Goal: Task Accomplishment & Management: Use online tool/utility

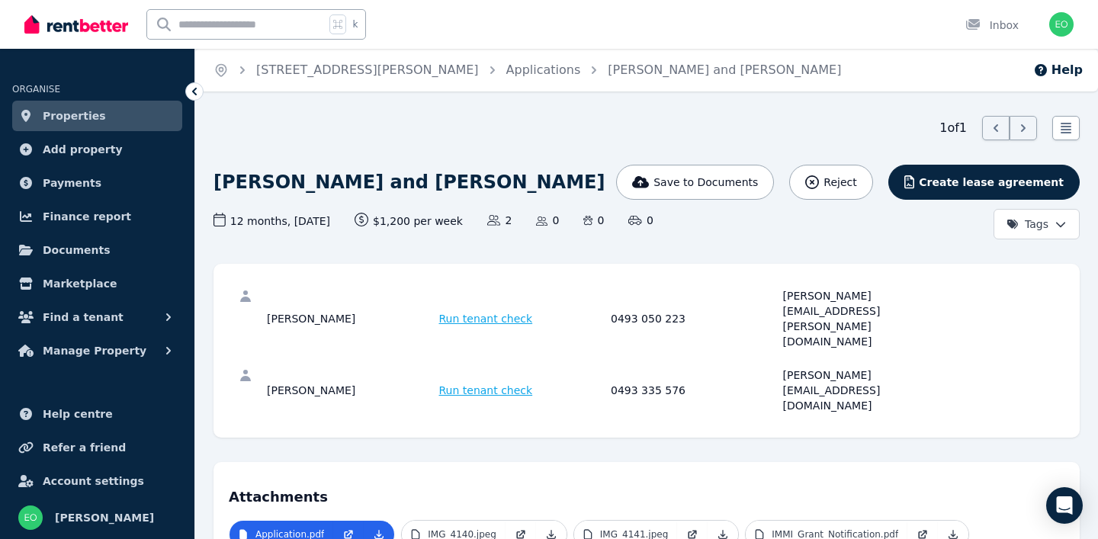
click at [482, 311] on span "Run tenant check" at bounding box center [486, 318] width 94 height 15
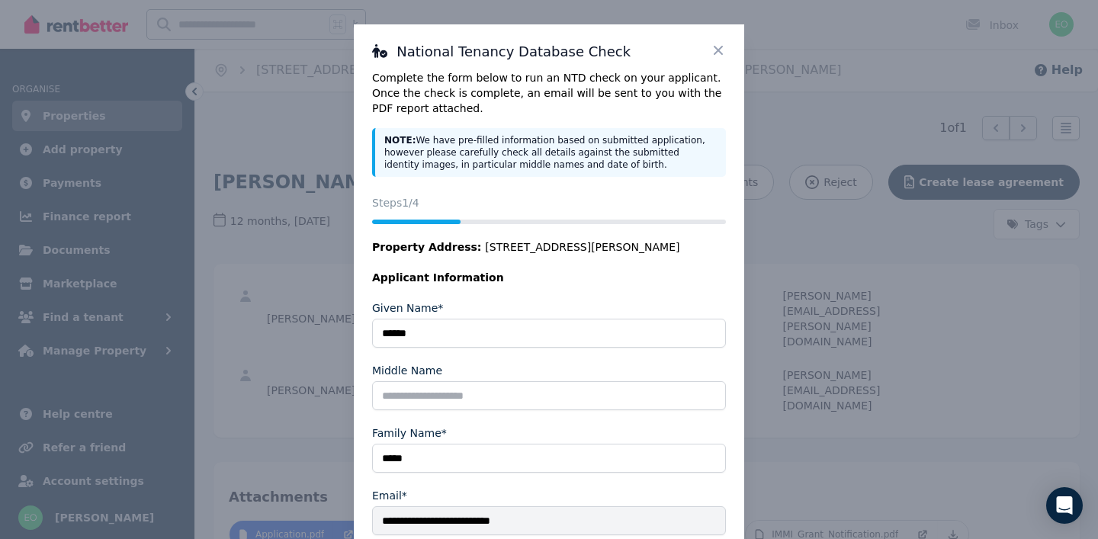
click at [715, 45] on icon at bounding box center [718, 50] width 15 height 15
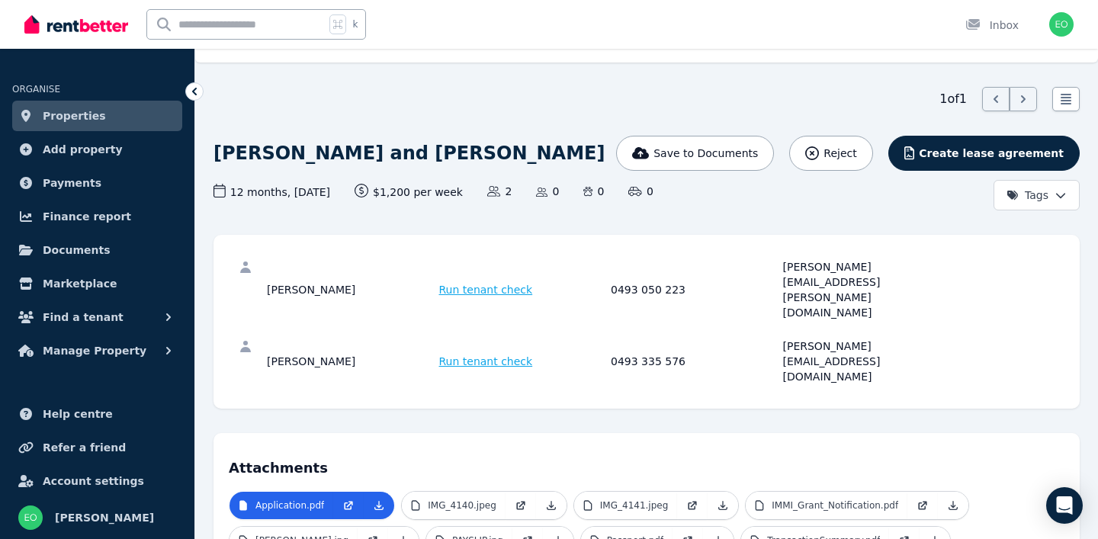
scroll to position [34, 0]
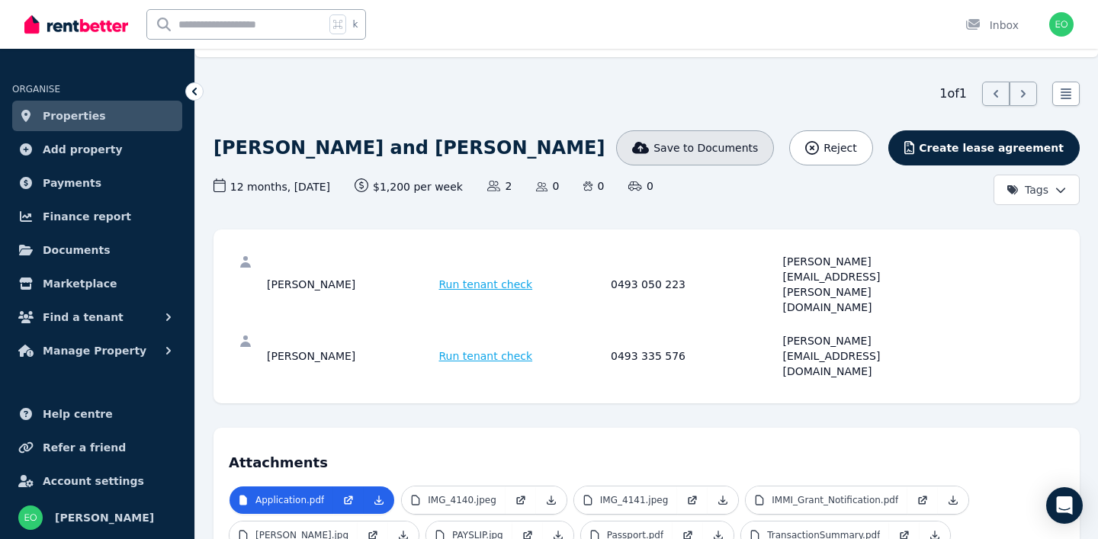
click at [700, 153] on span "Save to Documents" at bounding box center [706, 147] width 104 height 15
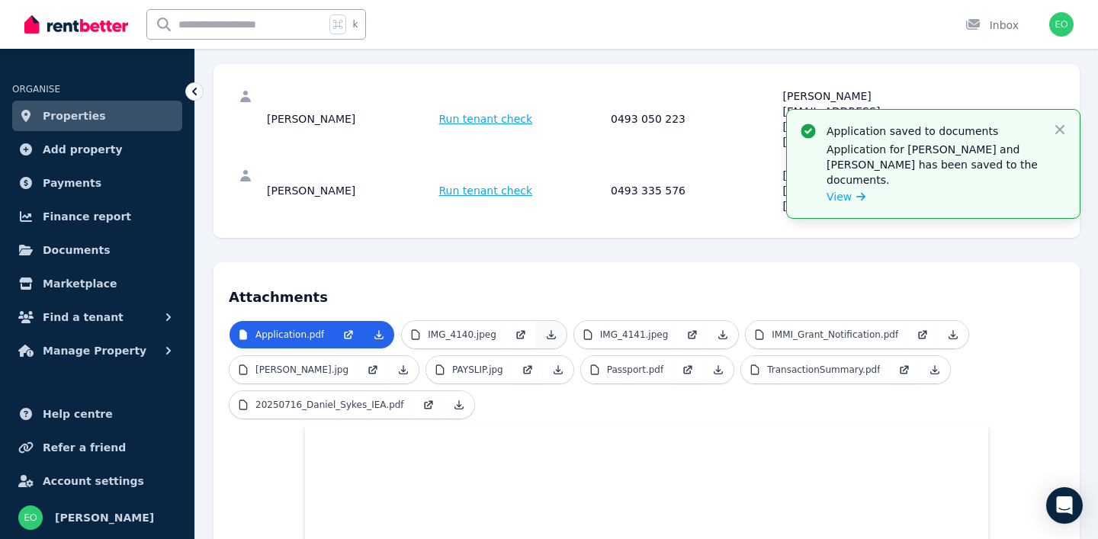
scroll to position [206, 0]
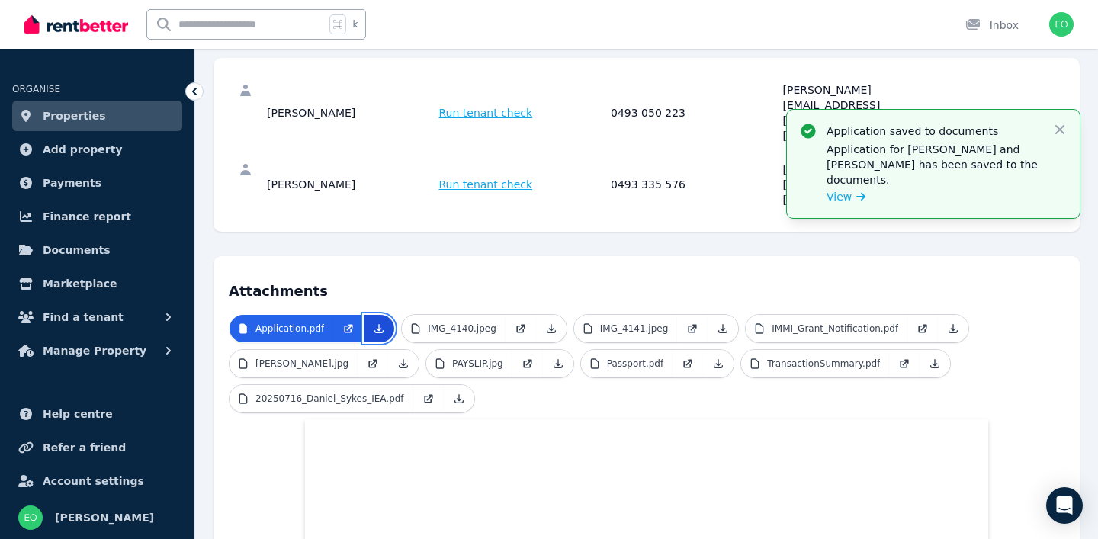
click at [376, 323] on icon at bounding box center [379, 329] width 12 height 12
click at [548, 323] on icon at bounding box center [551, 329] width 12 height 12
click at [717, 323] on icon at bounding box center [723, 329] width 12 height 12
click at [947, 323] on icon at bounding box center [953, 329] width 12 height 12
click at [410, 358] on icon at bounding box center [403, 364] width 12 height 12
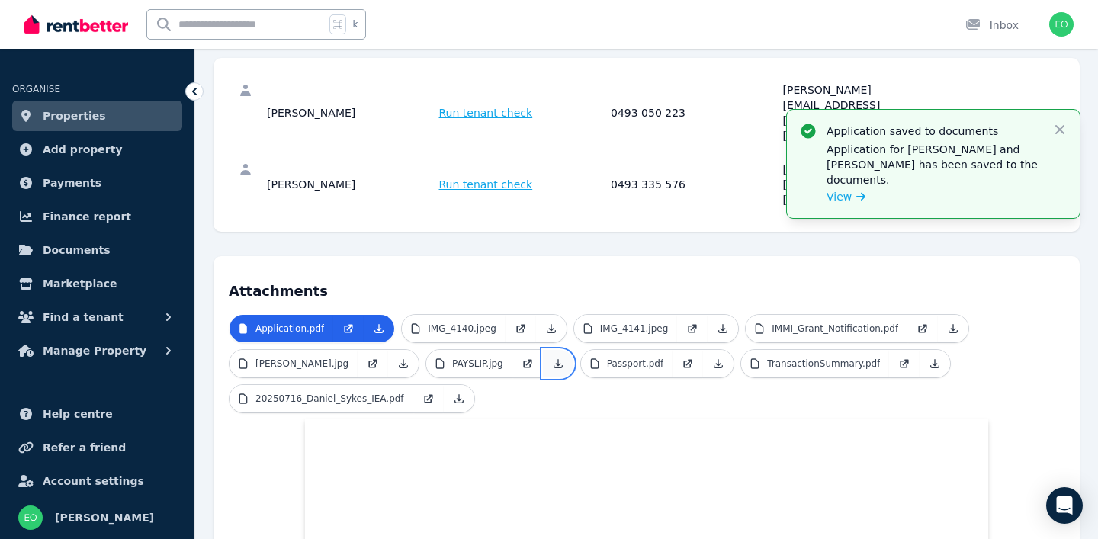
click at [564, 358] on icon at bounding box center [558, 364] width 12 height 12
click at [725, 358] on icon at bounding box center [718, 364] width 12 height 12
click at [940, 360] on icon at bounding box center [935, 364] width 8 height 8
click at [465, 385] on link at bounding box center [459, 398] width 31 height 27
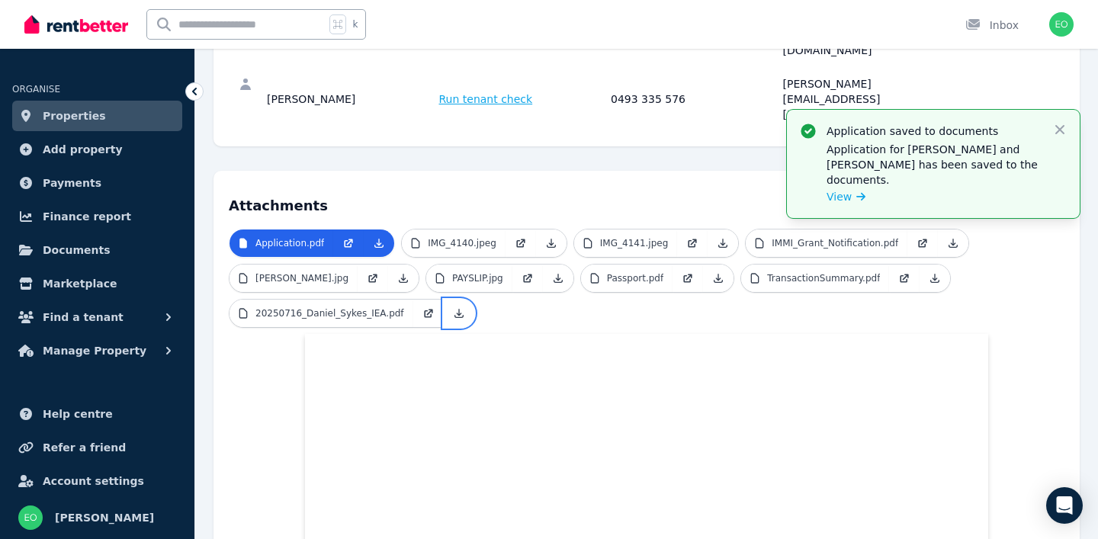
scroll to position [301, 0]
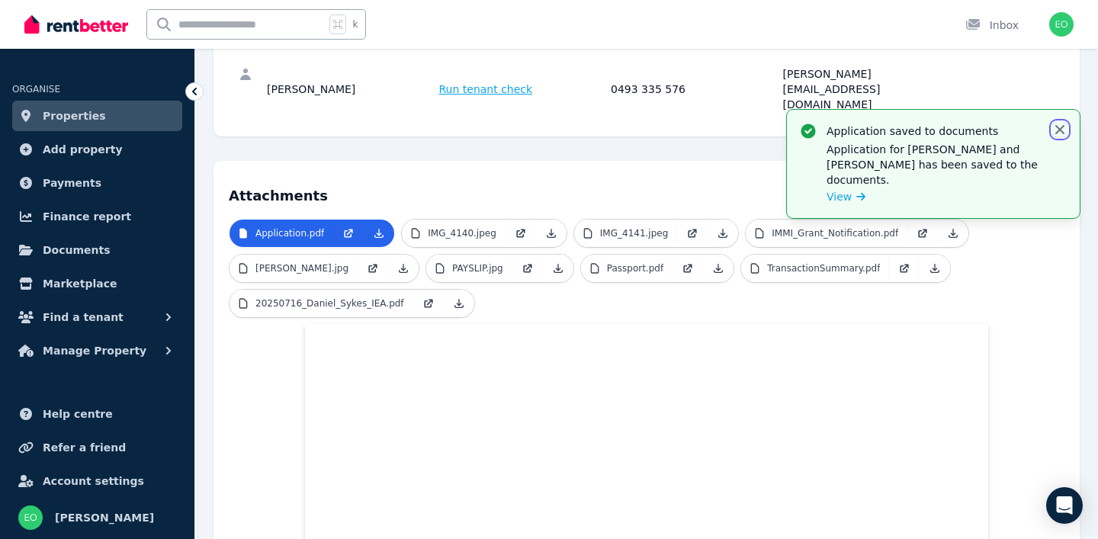
click at [1061, 129] on icon "button" at bounding box center [1060, 129] width 9 height 9
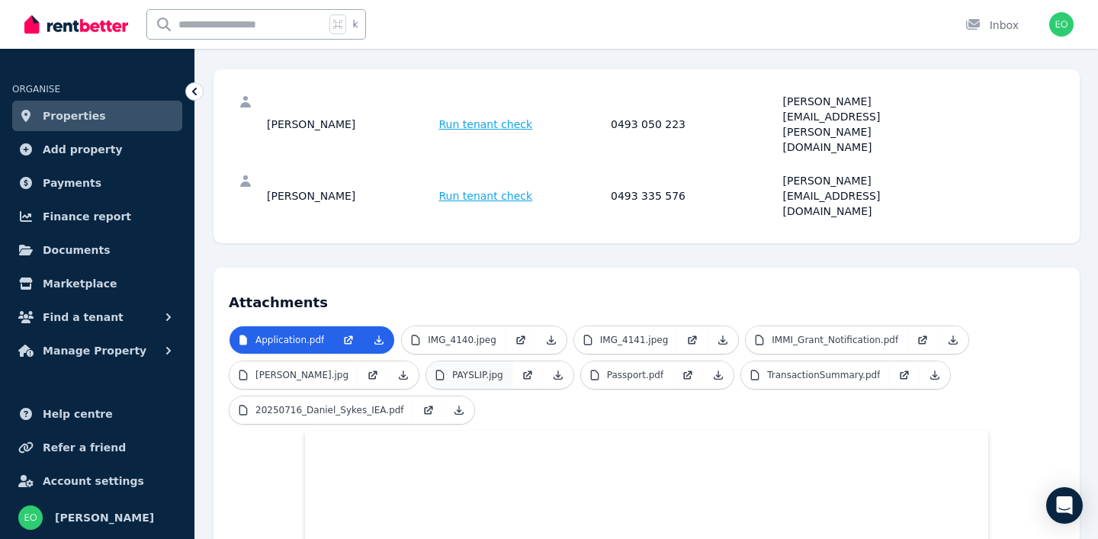
scroll to position [0, 0]
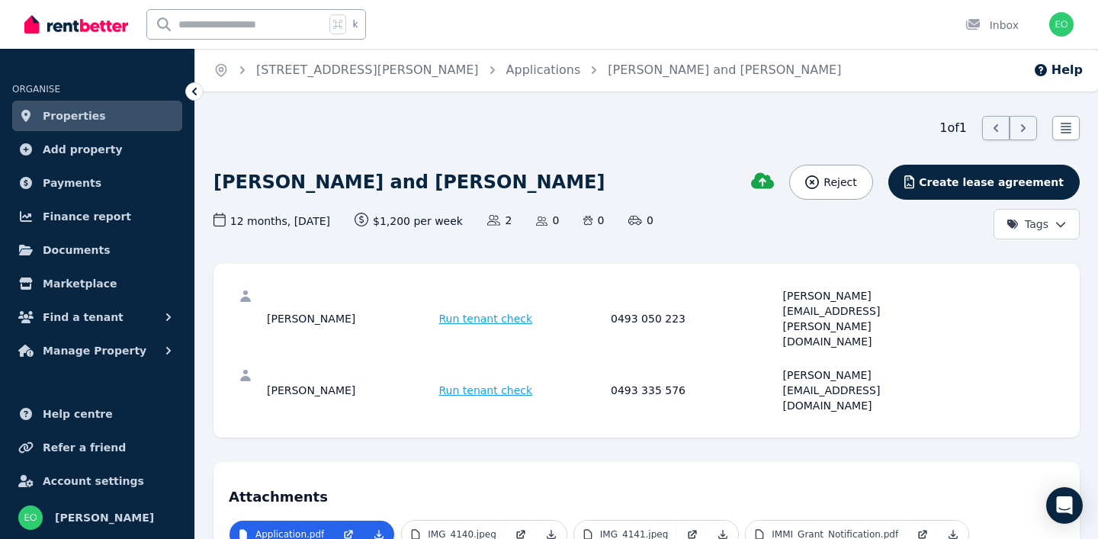
click at [473, 311] on span "Run tenant check" at bounding box center [486, 318] width 94 height 15
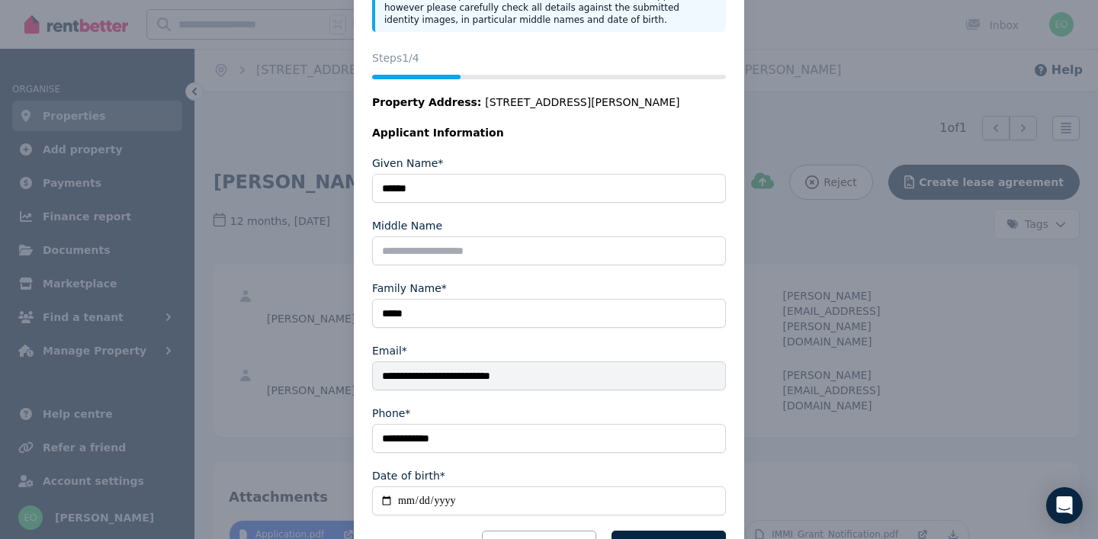
scroll to position [214, 0]
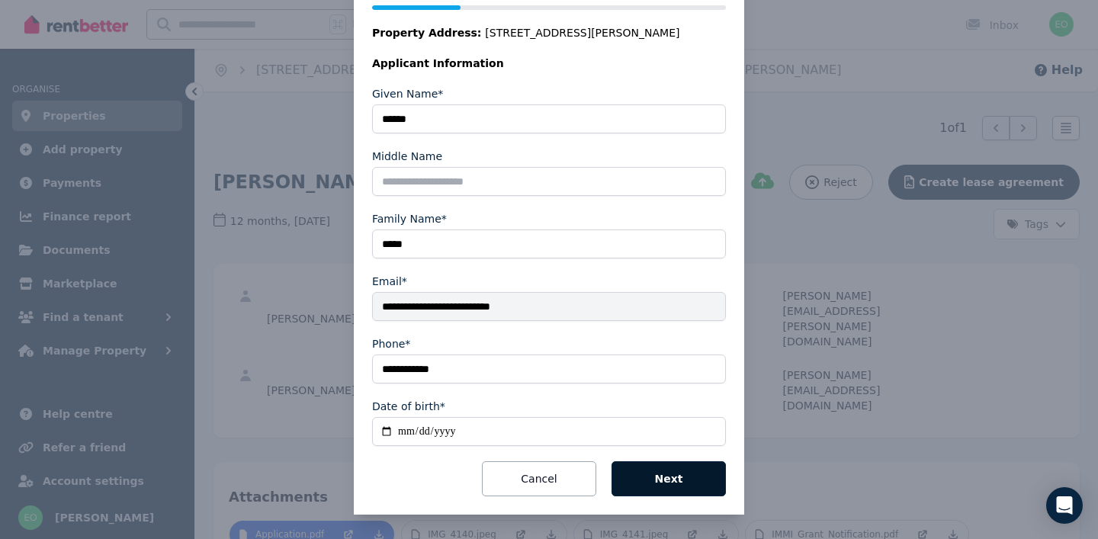
click at [629, 474] on button "Next" at bounding box center [669, 478] width 114 height 35
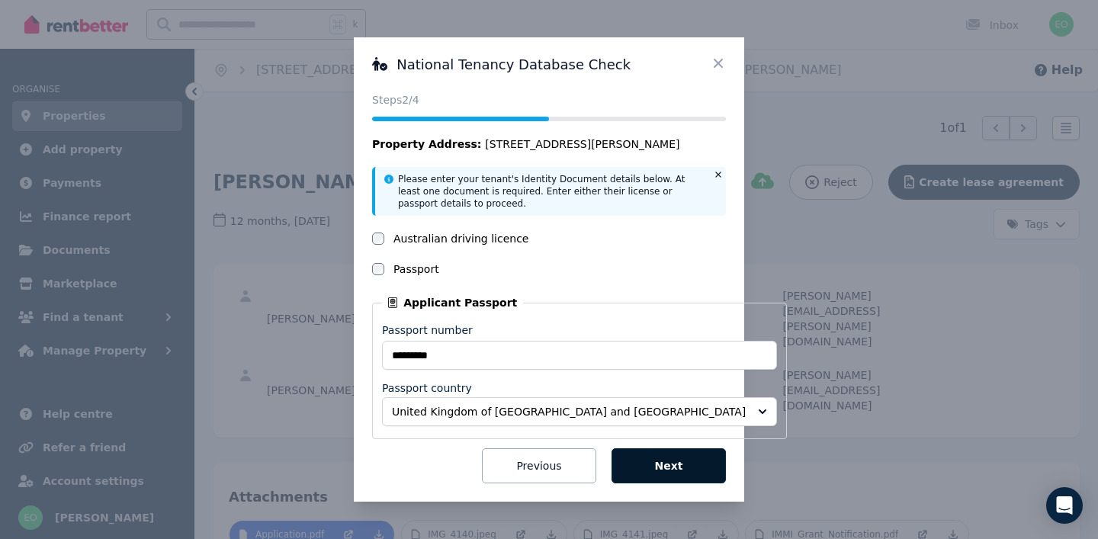
click at [644, 460] on button "Next" at bounding box center [669, 465] width 114 height 35
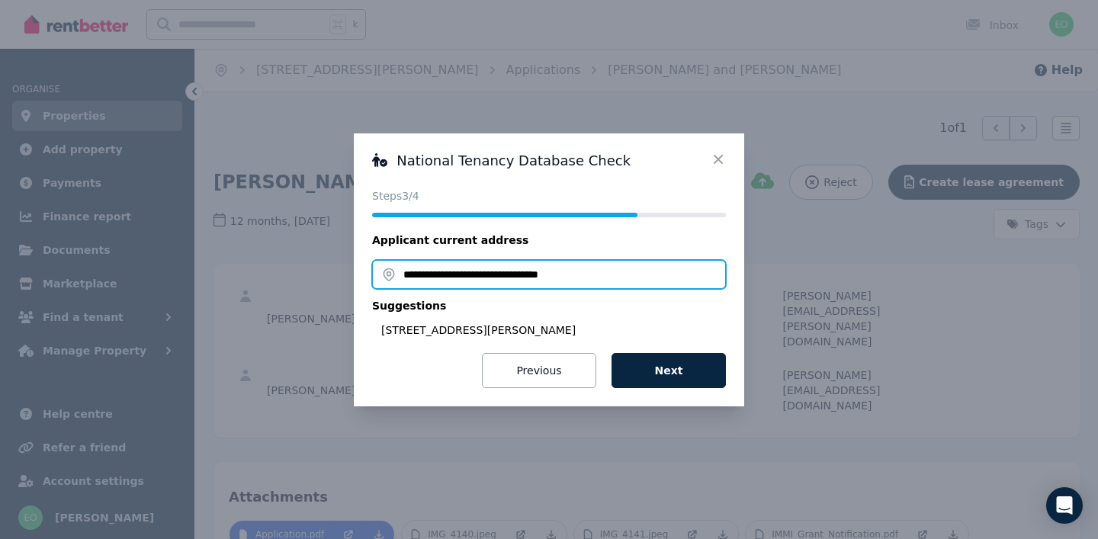
click at [425, 272] on input "**********" at bounding box center [549, 274] width 354 height 29
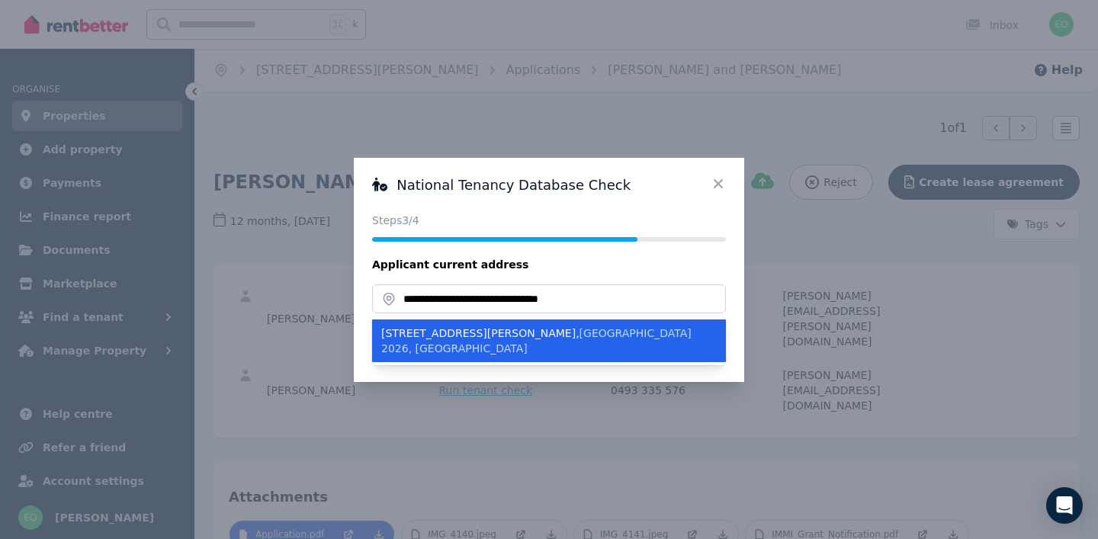
click at [486, 334] on span "[GEOGRAPHIC_DATA] 2026, [GEOGRAPHIC_DATA]" at bounding box center [536, 340] width 310 height 27
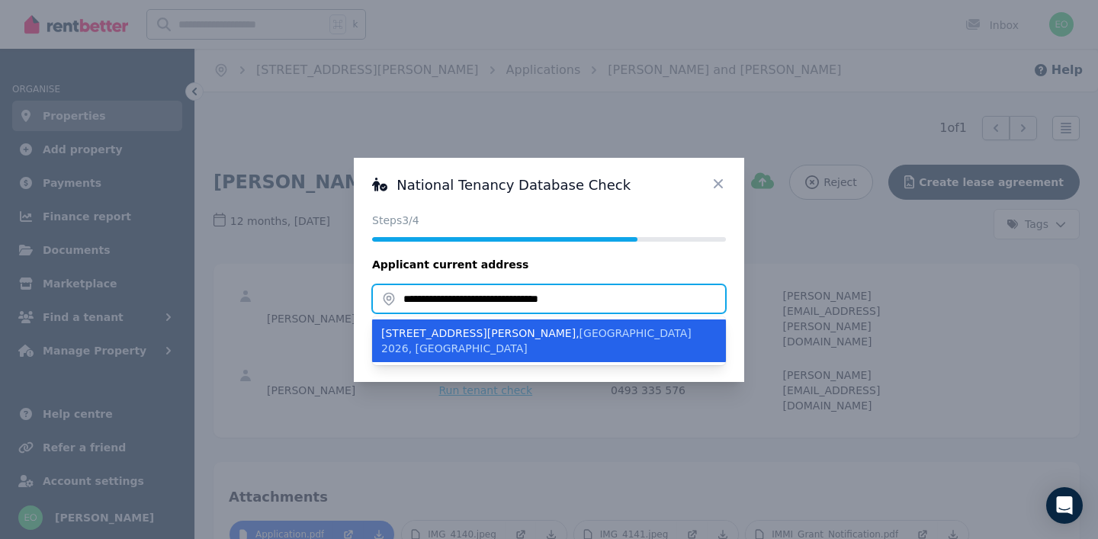
type input "**********"
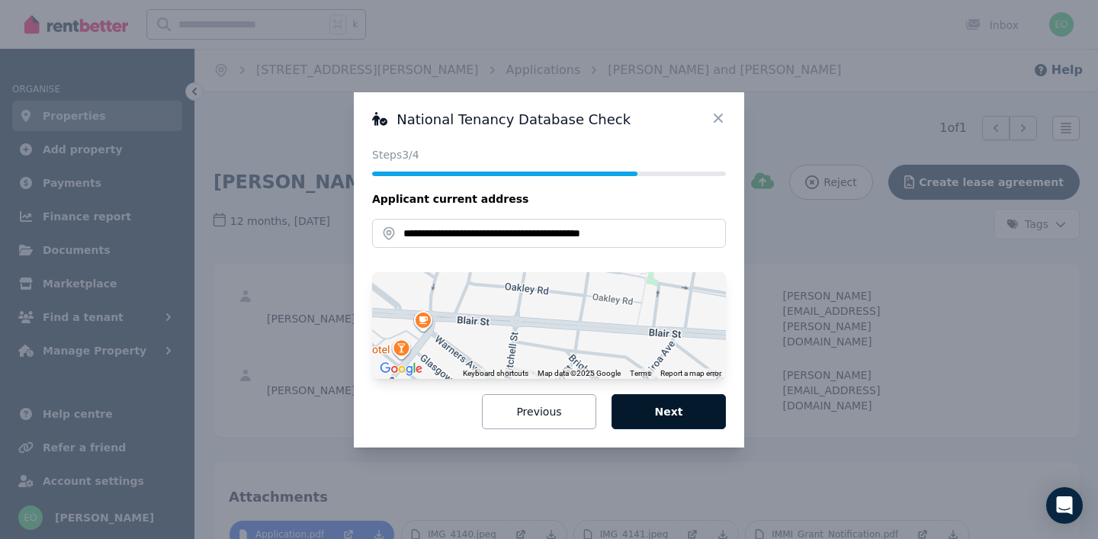
click at [633, 411] on button "Next" at bounding box center [669, 411] width 114 height 35
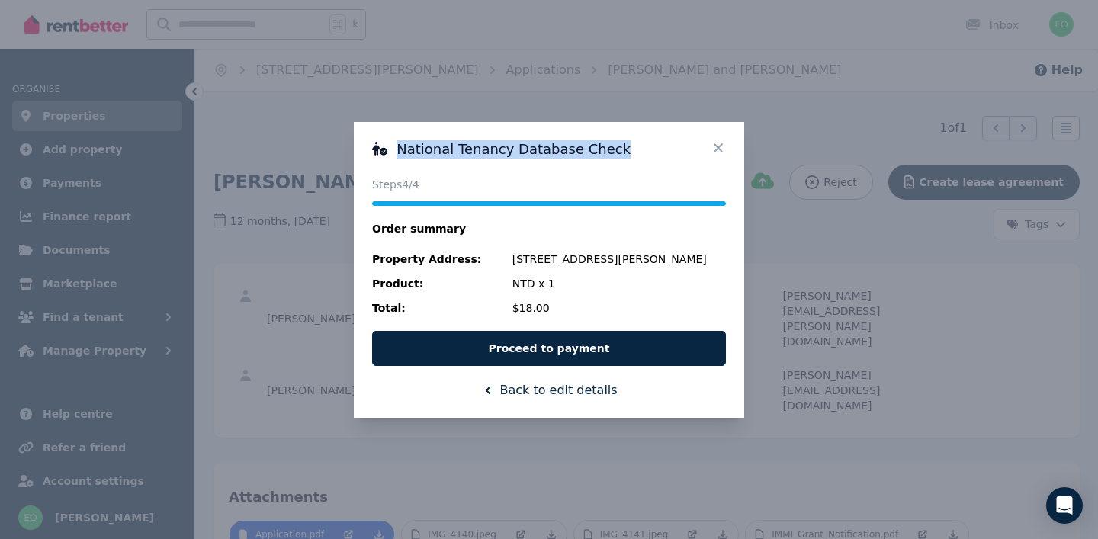
drag, startPoint x: 623, startPoint y: 155, endPoint x: 394, endPoint y: 148, distance: 228.9
click at [394, 148] on h3 "National Tenancy Database Check" at bounding box center [549, 149] width 354 height 18
copy h3 "National Tenancy Database Check"
click at [721, 143] on icon at bounding box center [718, 147] width 15 height 15
